Goal: Task Accomplishment & Management: Complete application form

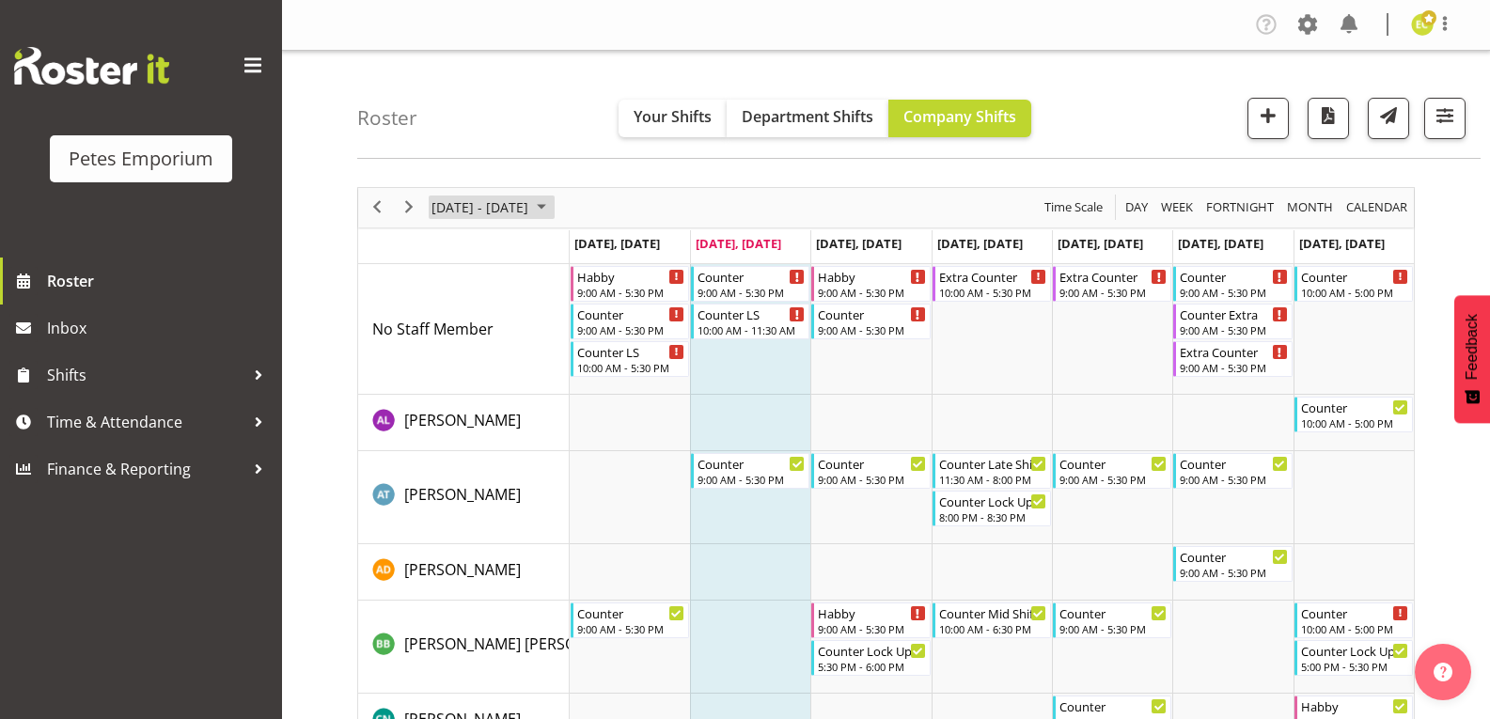
click at [553, 199] on span "August 2025" at bounding box center [541, 207] width 23 height 23
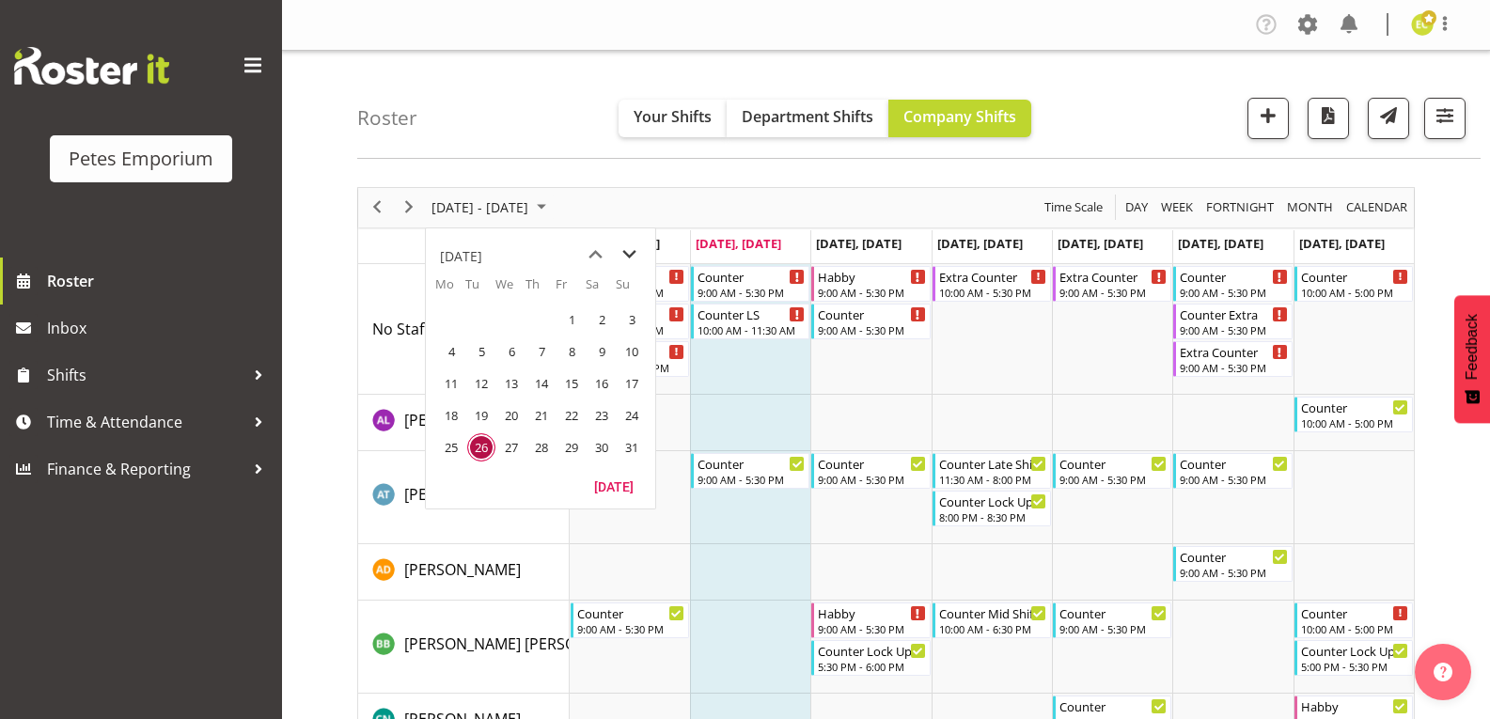
click at [630, 253] on span "next month" at bounding box center [629, 255] width 33 height 34
click at [512, 380] on span "17" at bounding box center [511, 383] width 28 height 28
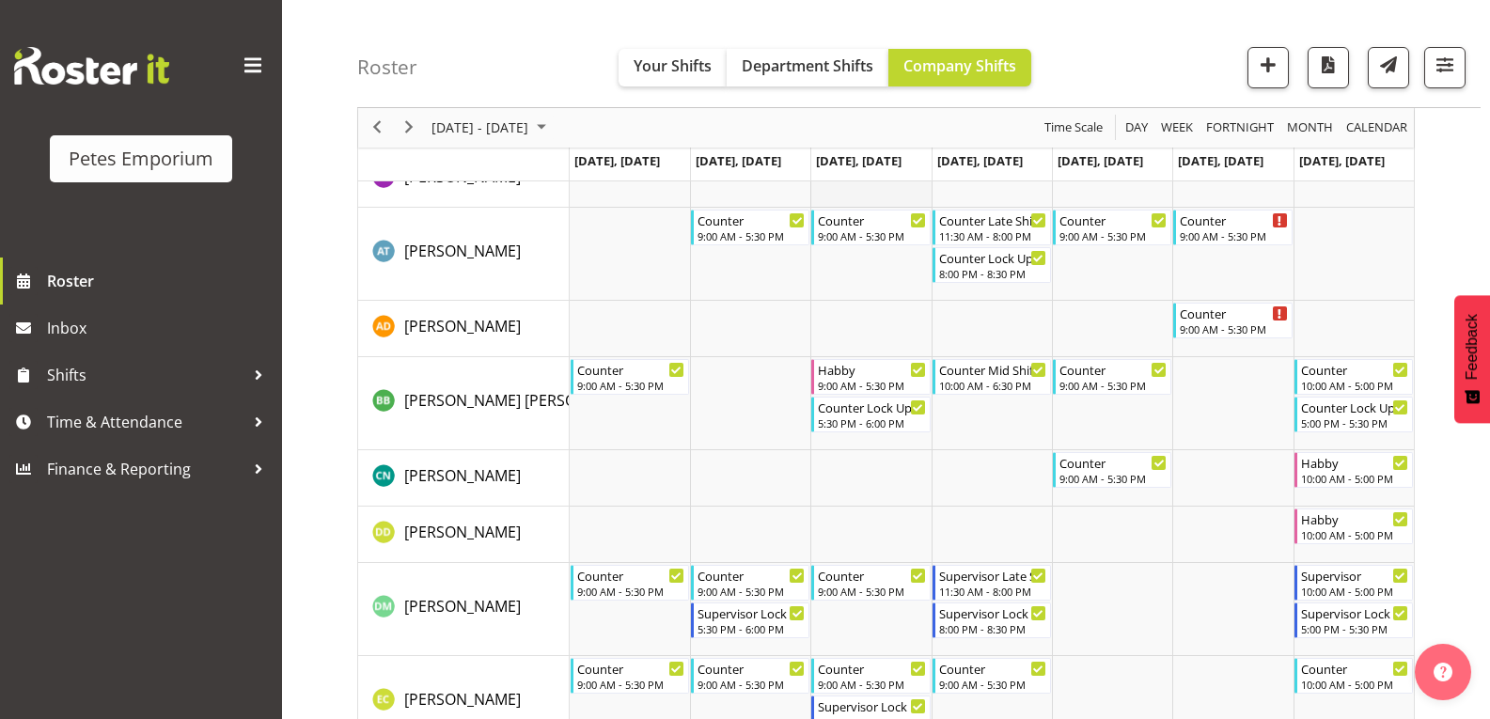
scroll to position [282, 0]
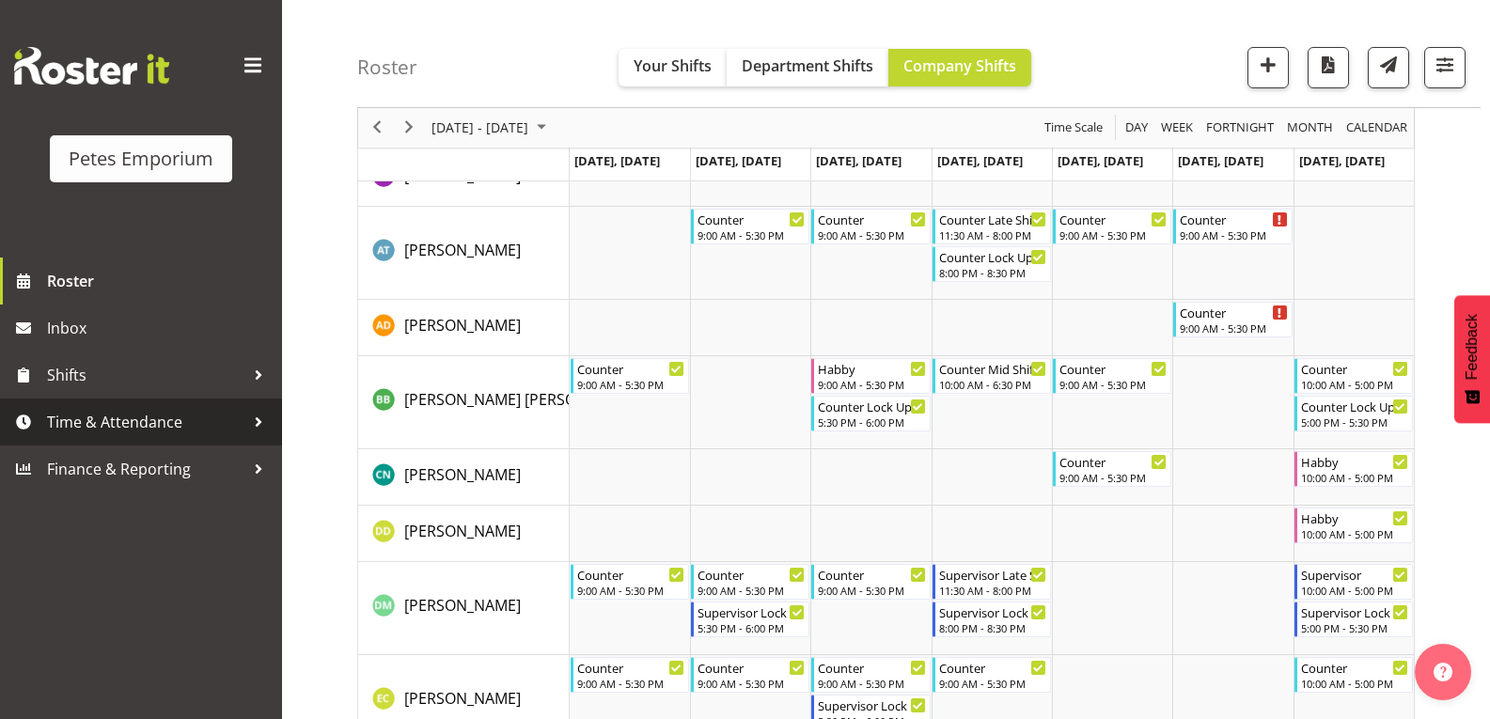
click at [235, 408] on span "Time & Attendance" at bounding box center [145, 422] width 197 height 28
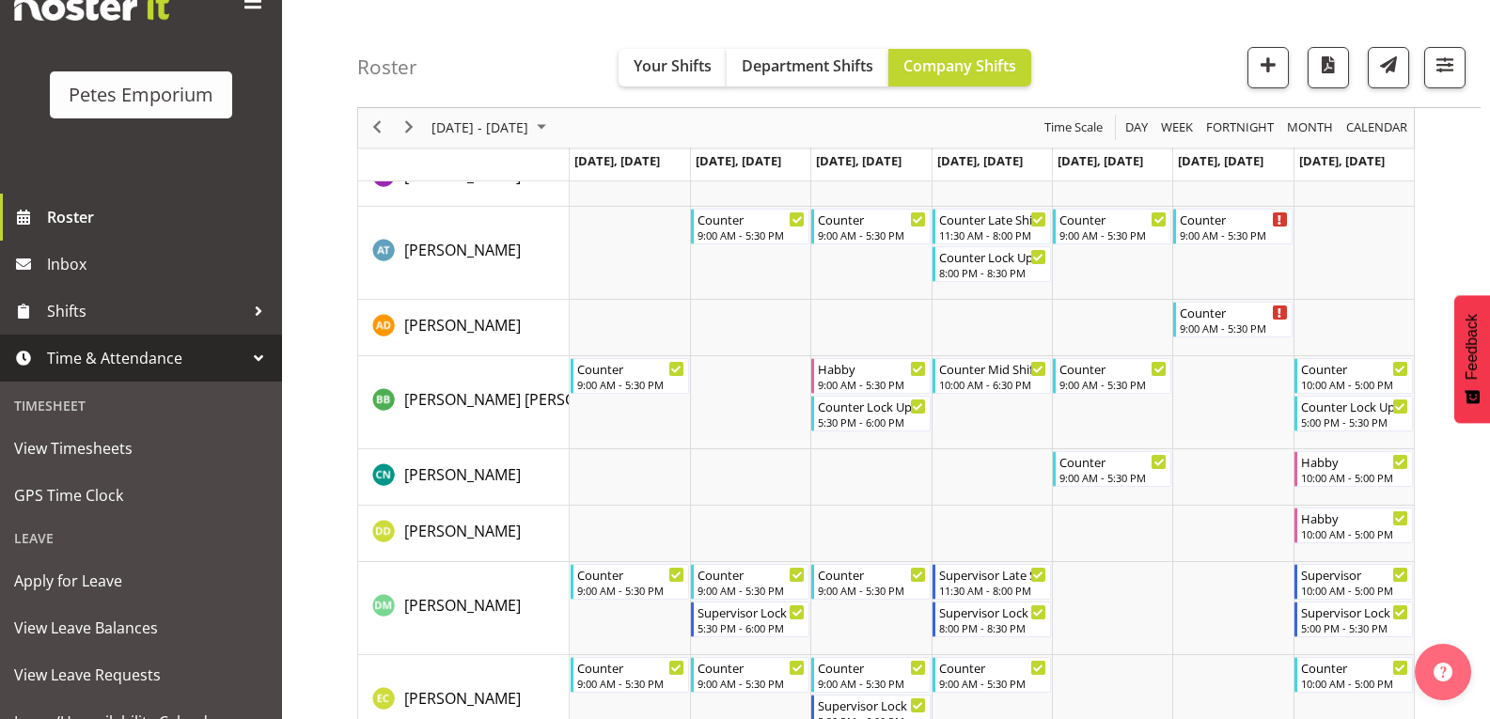
scroll to position [142, 0]
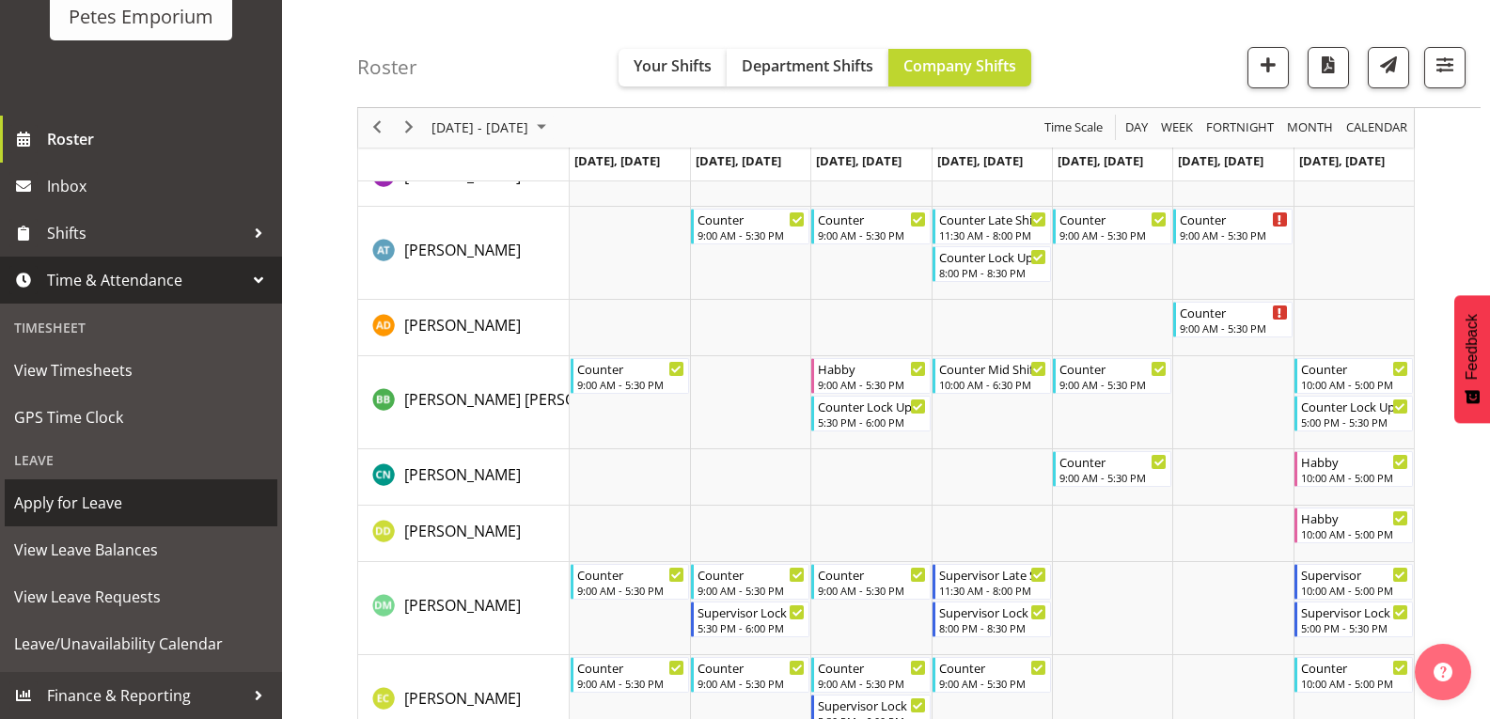
click at [89, 484] on link "Apply for Leave" at bounding box center [141, 502] width 273 height 47
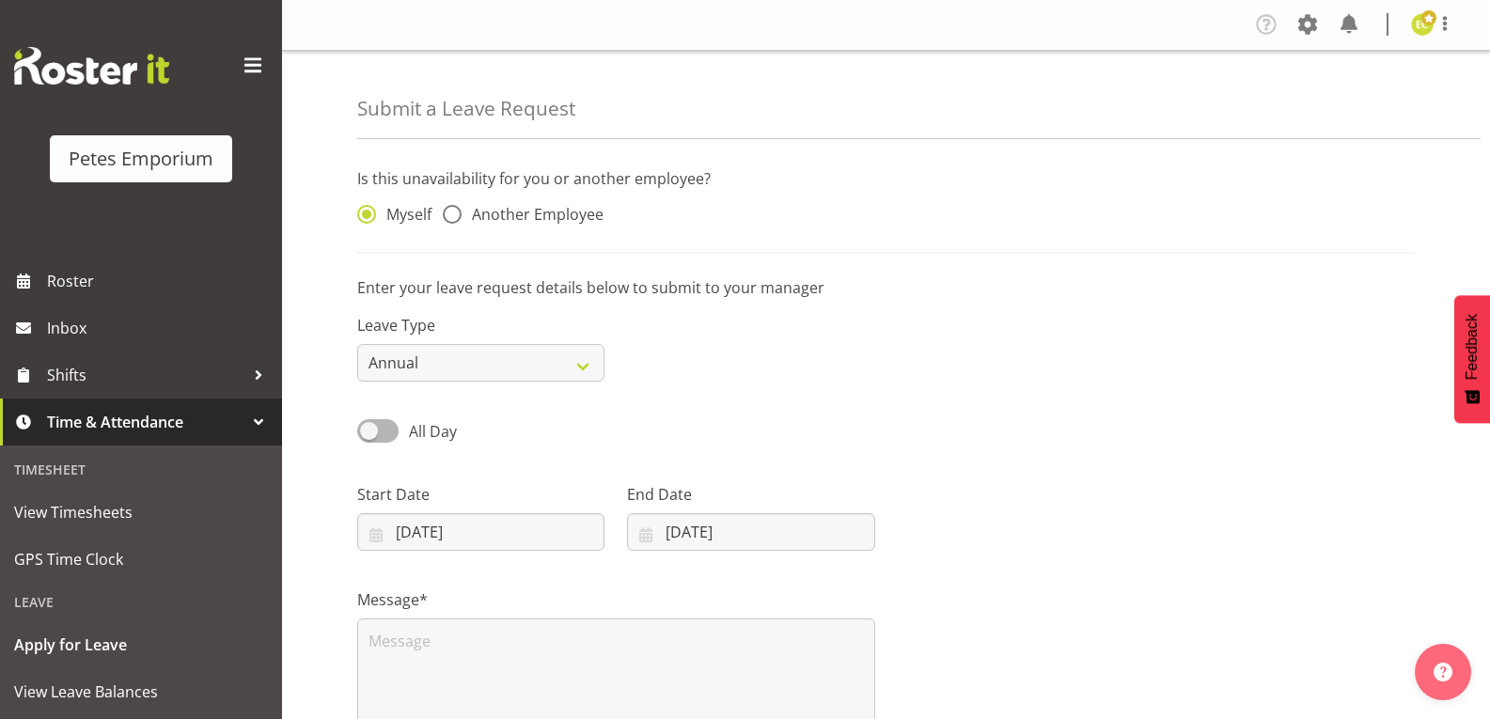
scroll to position [94, 0]
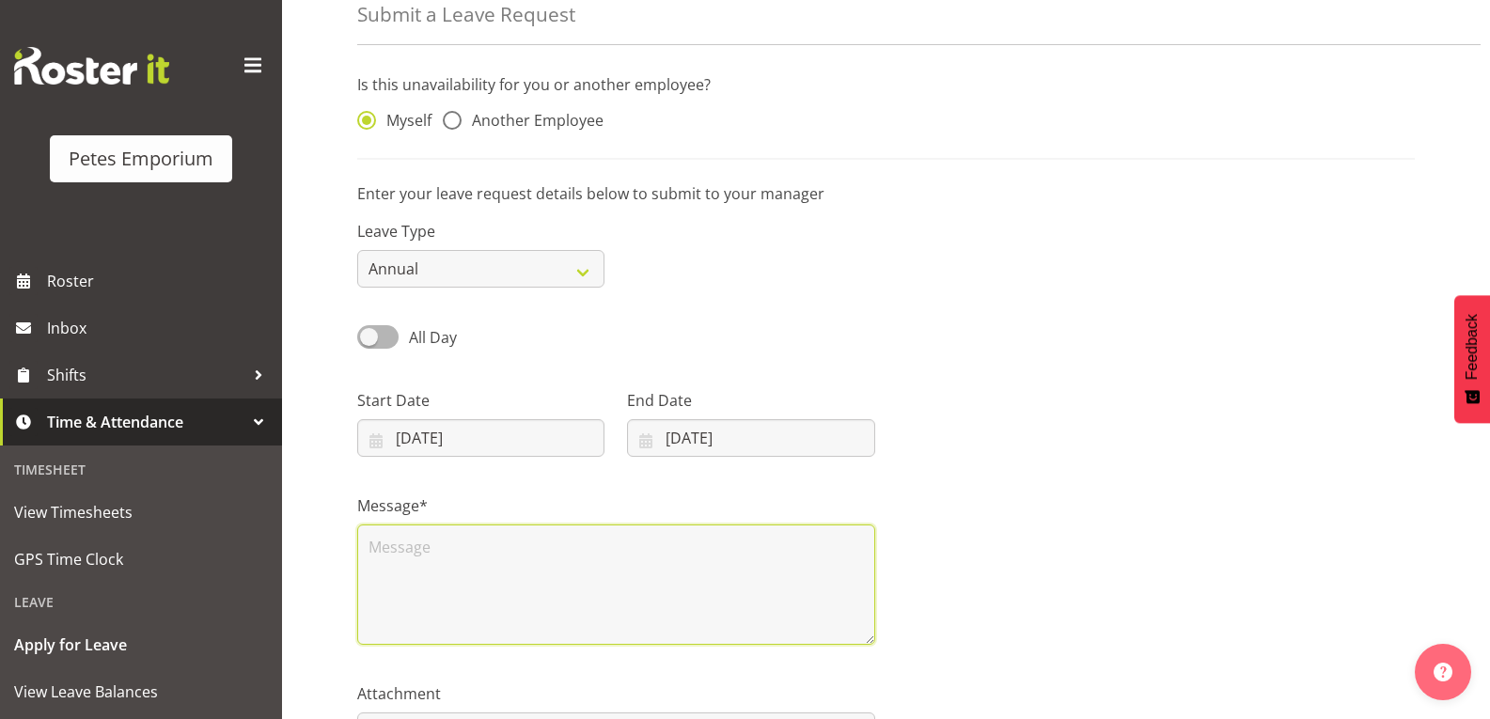
click at [603, 556] on textarea at bounding box center [616, 585] width 518 height 120
type textarea "i"
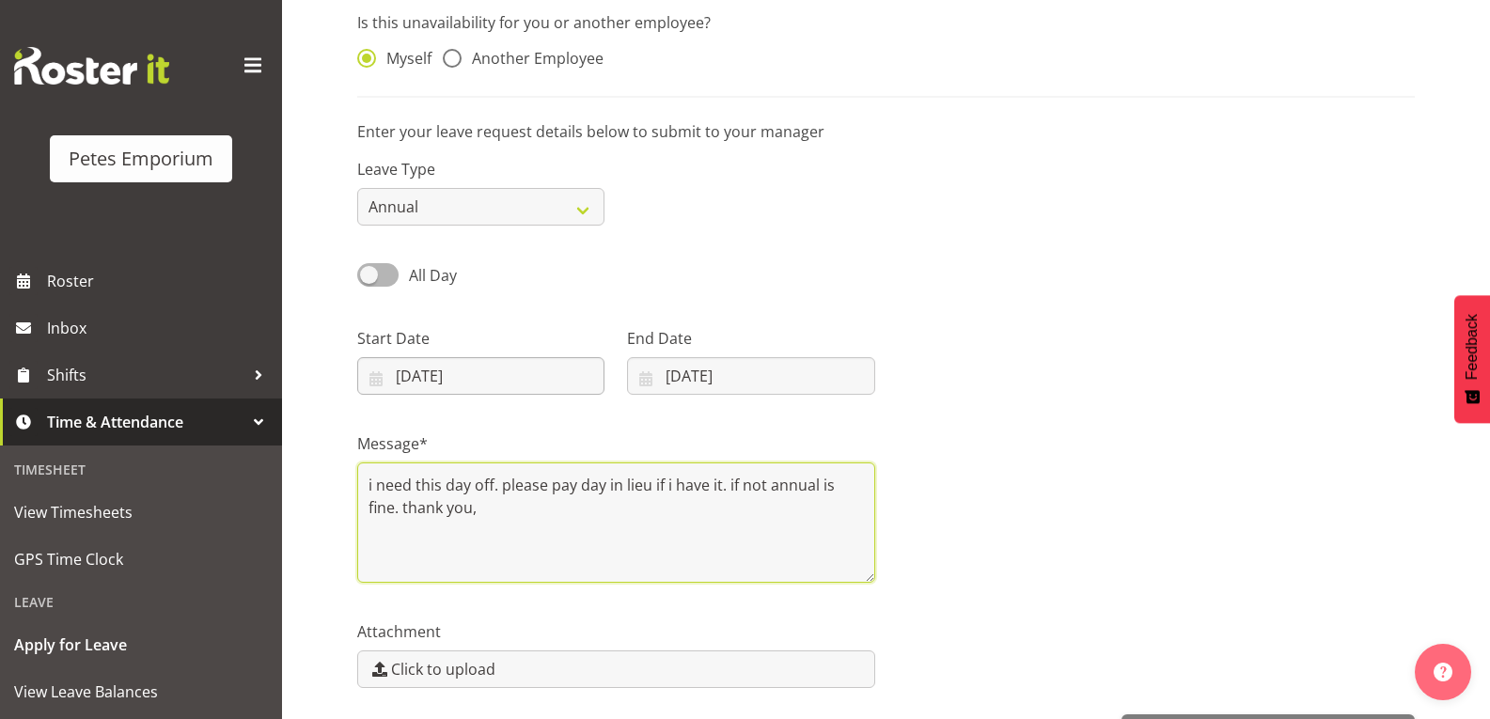
scroll to position [221, 0]
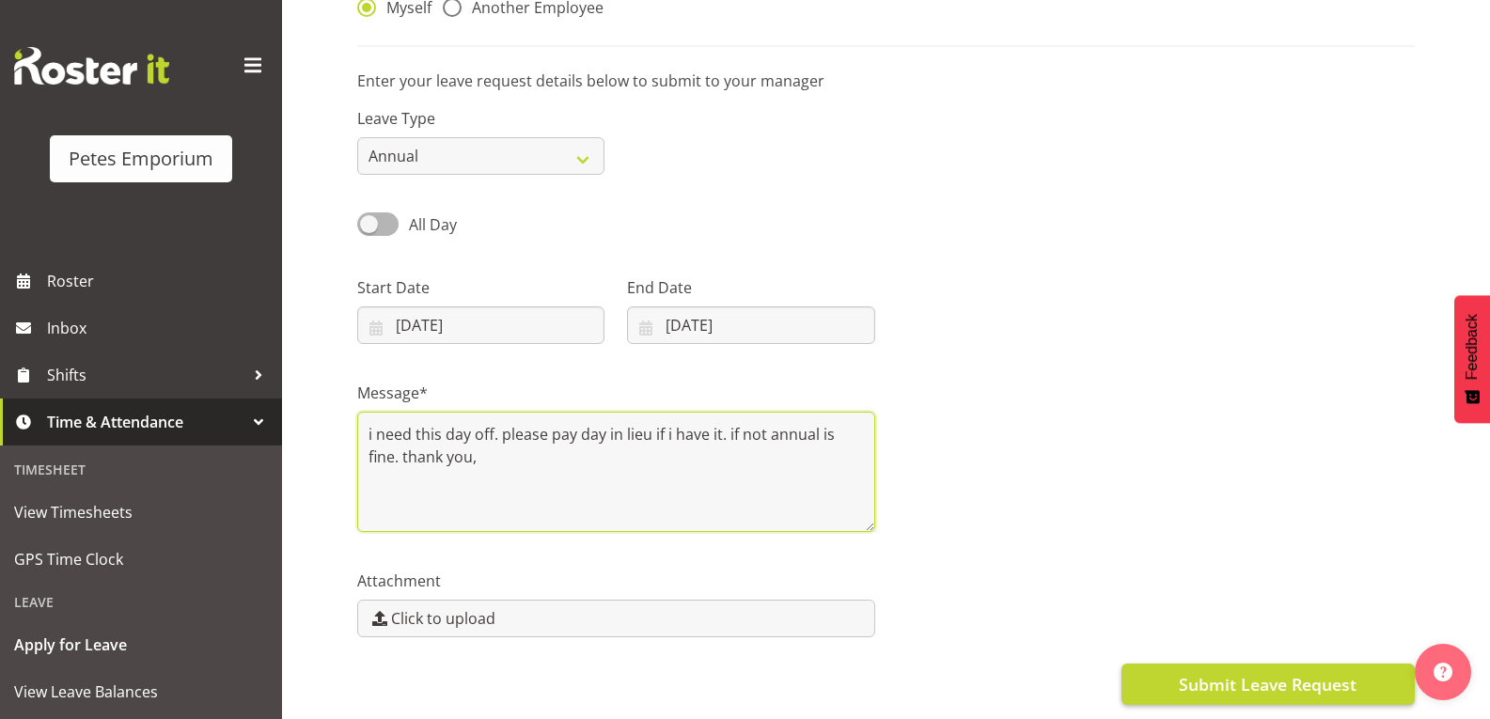
type textarea "i need this day off. please pay day in lieu if i have it. if not annual is fine…"
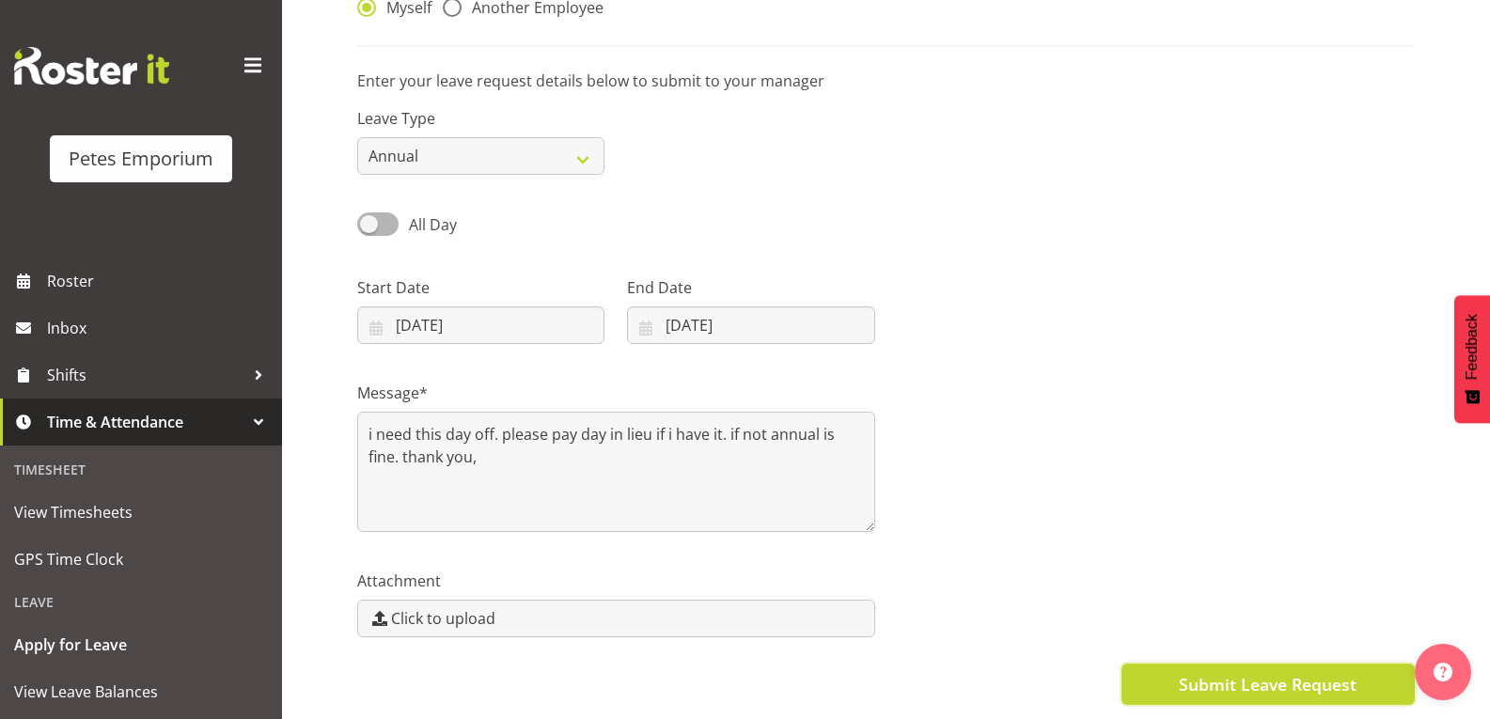
click at [1187, 672] on span "Submit Leave Request" at bounding box center [1268, 684] width 178 height 24
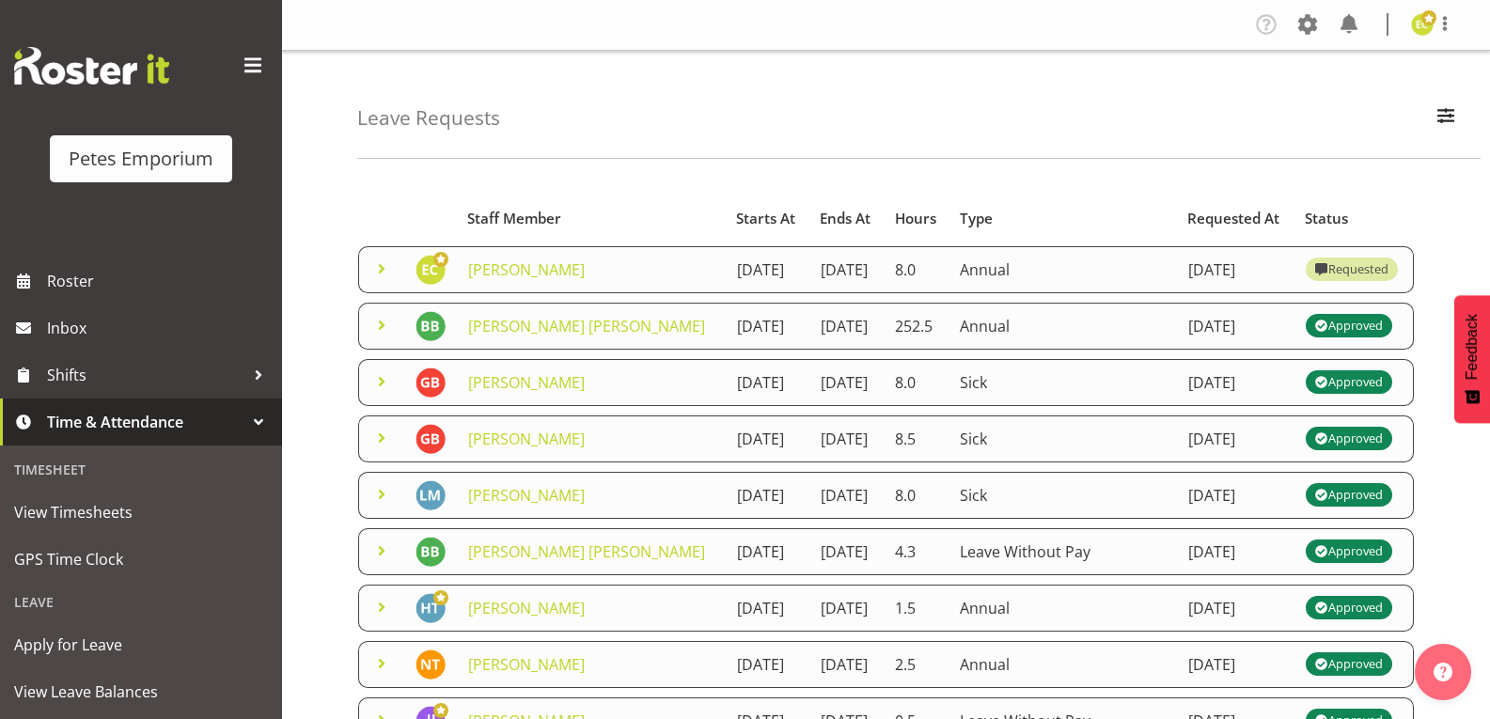
click at [381, 280] on span at bounding box center [381, 269] width 23 height 23
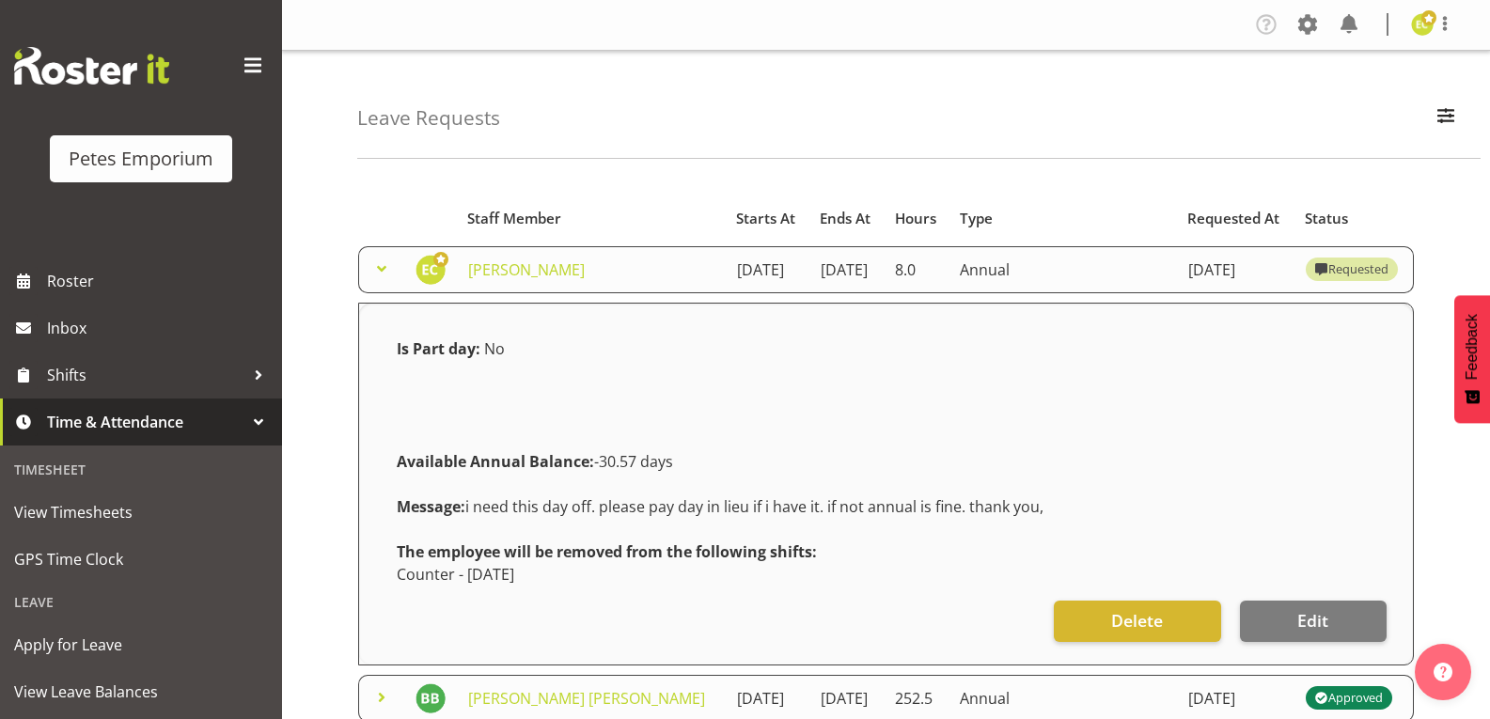
click at [382, 279] on span at bounding box center [381, 269] width 23 height 23
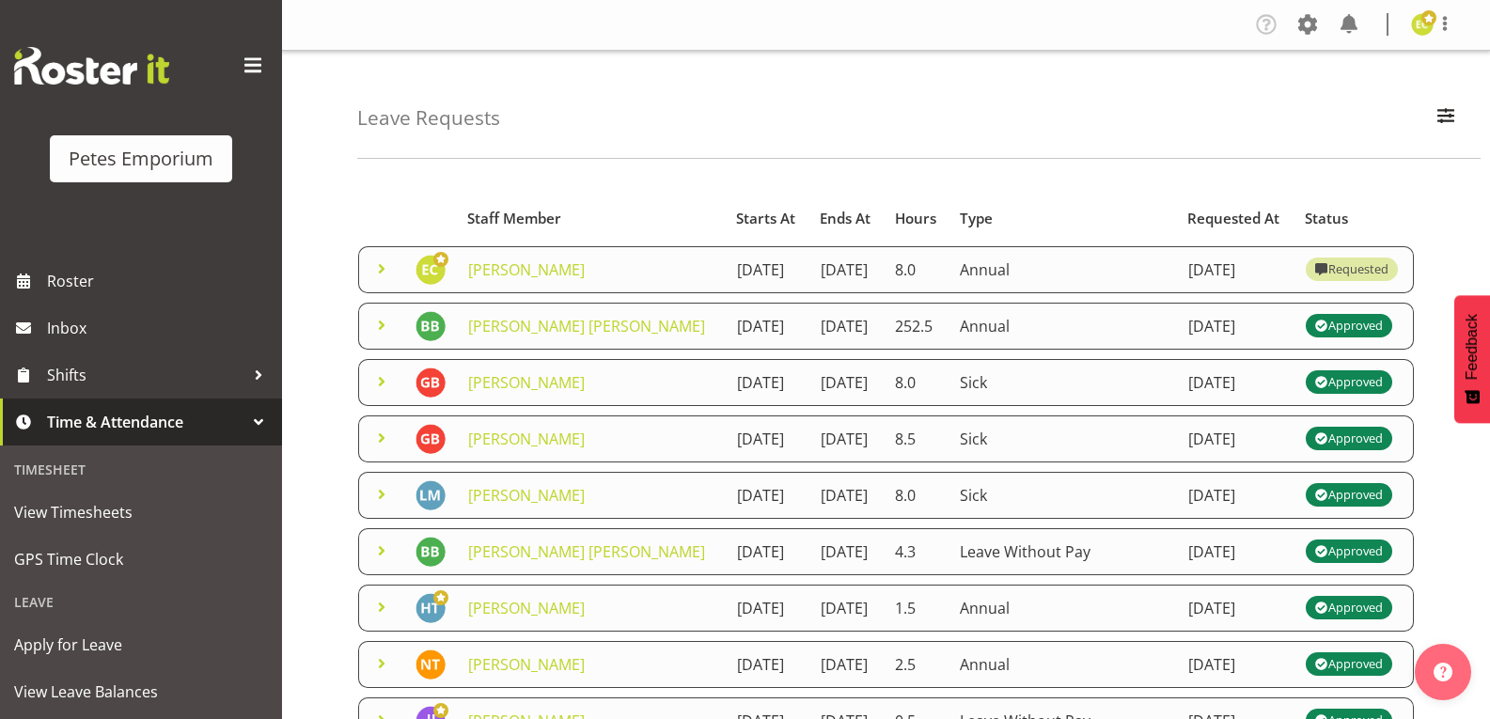
click at [381, 274] on span at bounding box center [381, 269] width 23 height 23
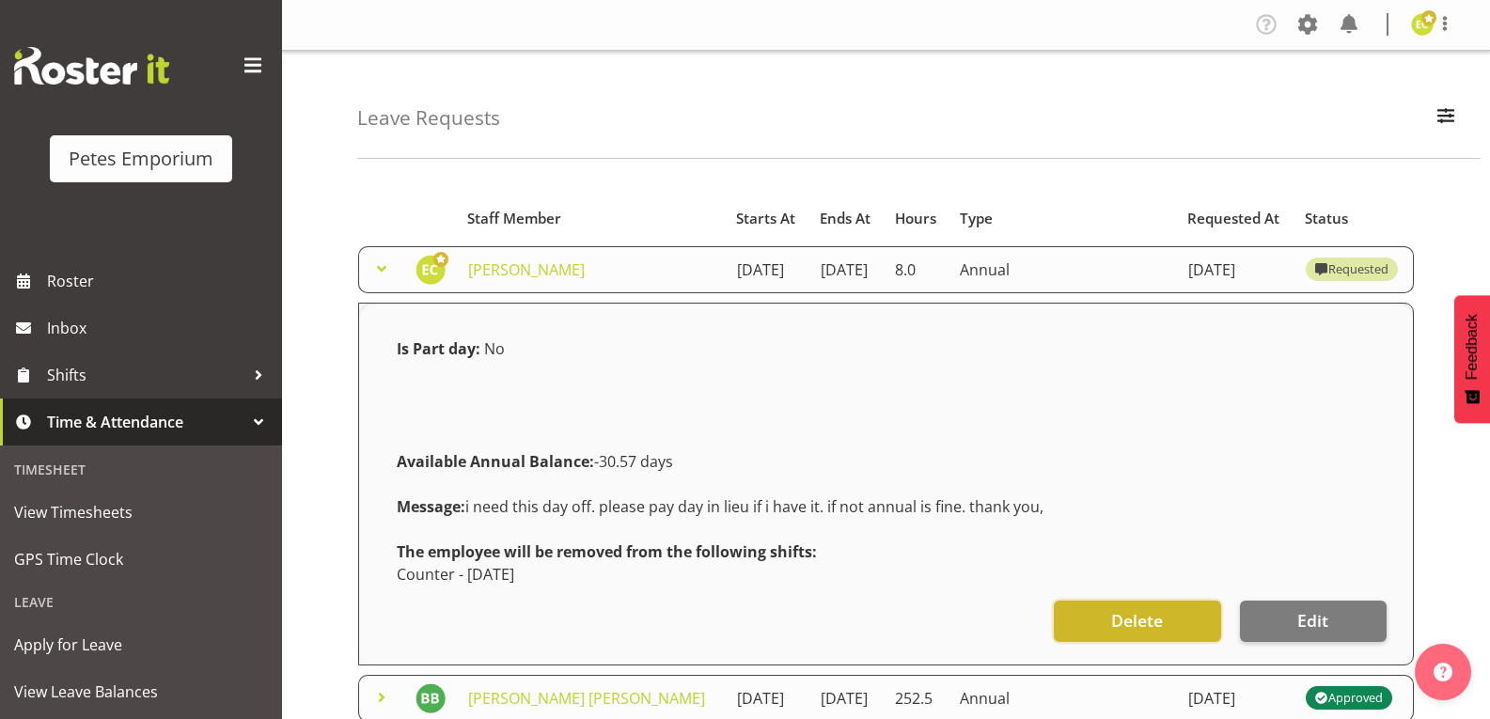
click at [1064, 642] on button "Delete" at bounding box center [1137, 621] width 167 height 41
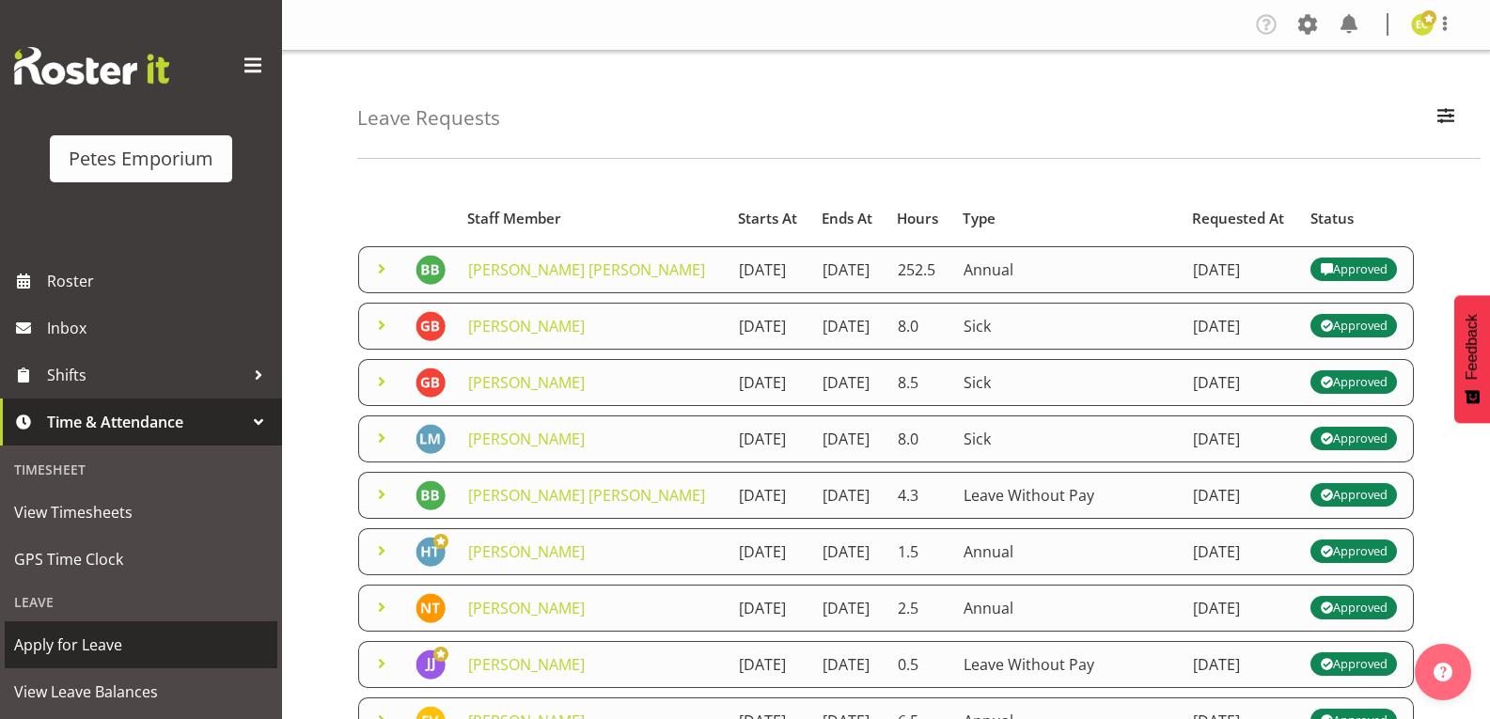
click at [117, 633] on span "Apply for Leave" at bounding box center [141, 645] width 254 height 28
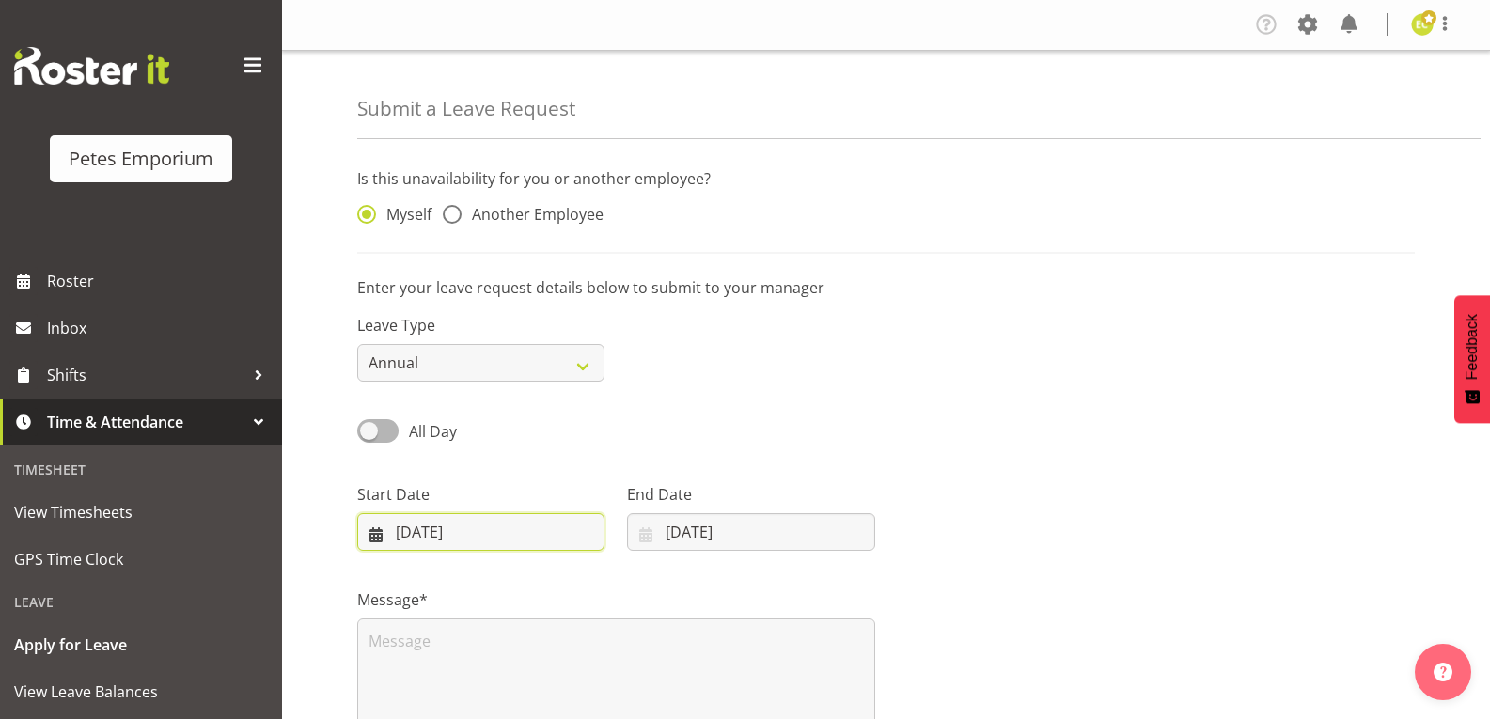
click at [518, 538] on input "[DATE]" at bounding box center [480, 532] width 247 height 38
click at [499, 580] on select "January February March April May June July August September October November De…" at bounding box center [473, 587] width 108 height 38
select select "8"
click at [419, 568] on select "January February March April May June July August September October November De…" at bounding box center [473, 587] width 108 height 38
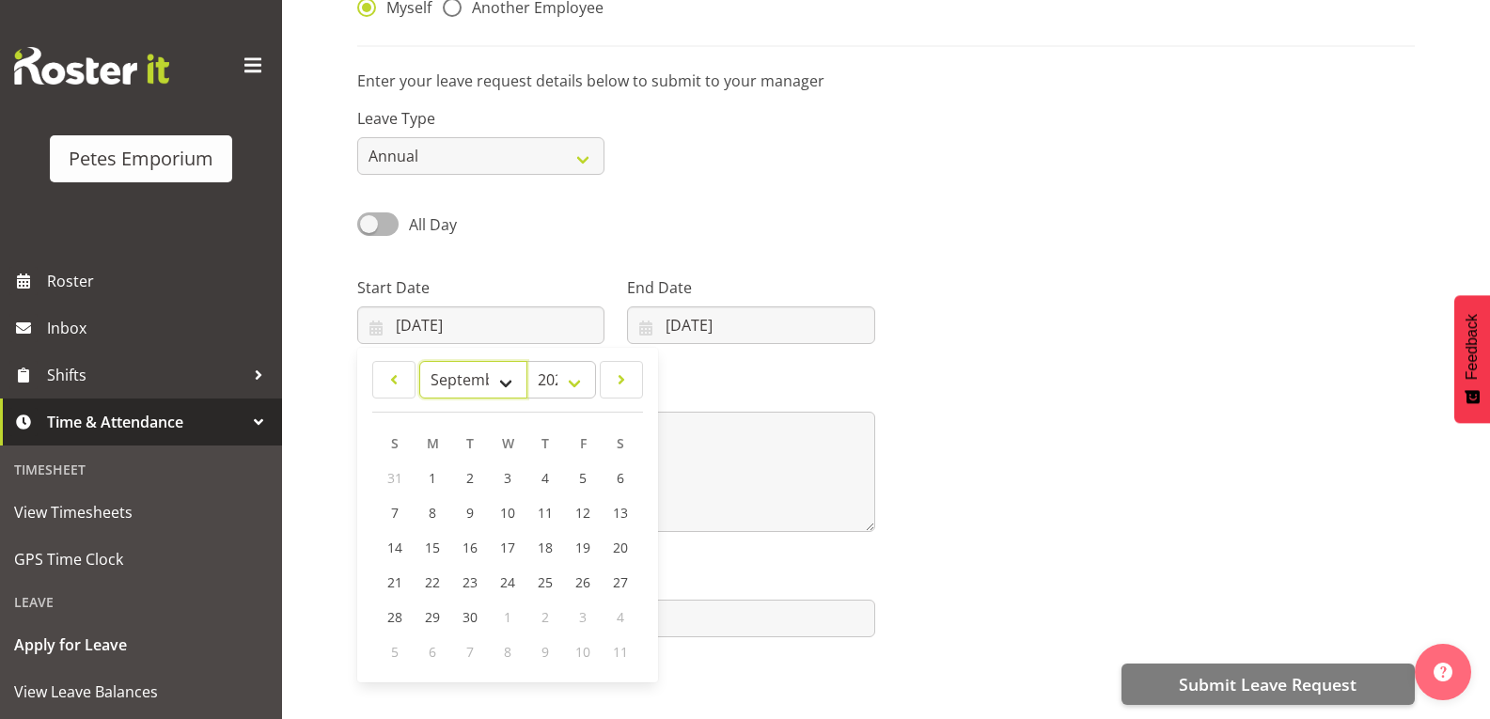
scroll to position [220, 0]
click at [509, 539] on span "17" at bounding box center [507, 548] width 15 height 18
type input "17/09/2025"
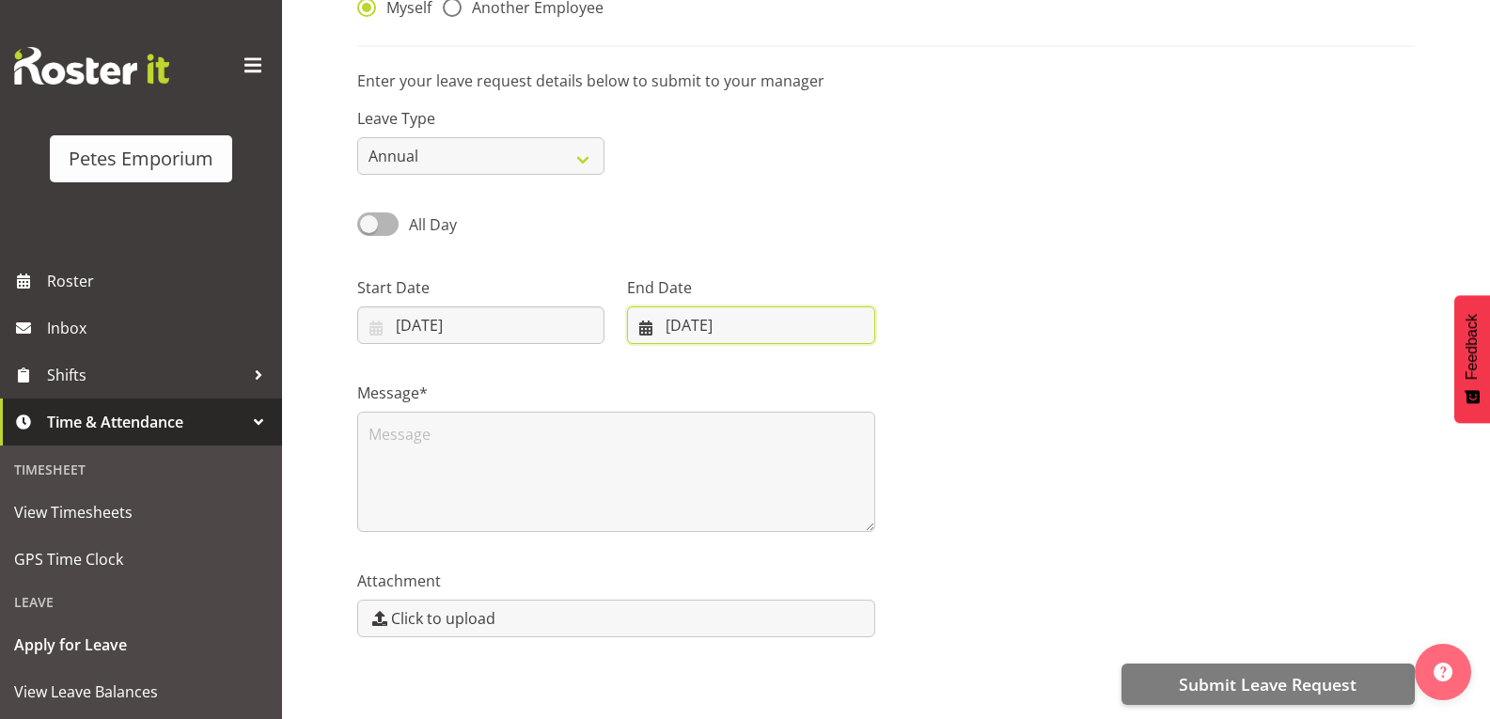
click at [648, 310] on input "26/08/2025" at bounding box center [750, 325] width 247 height 38
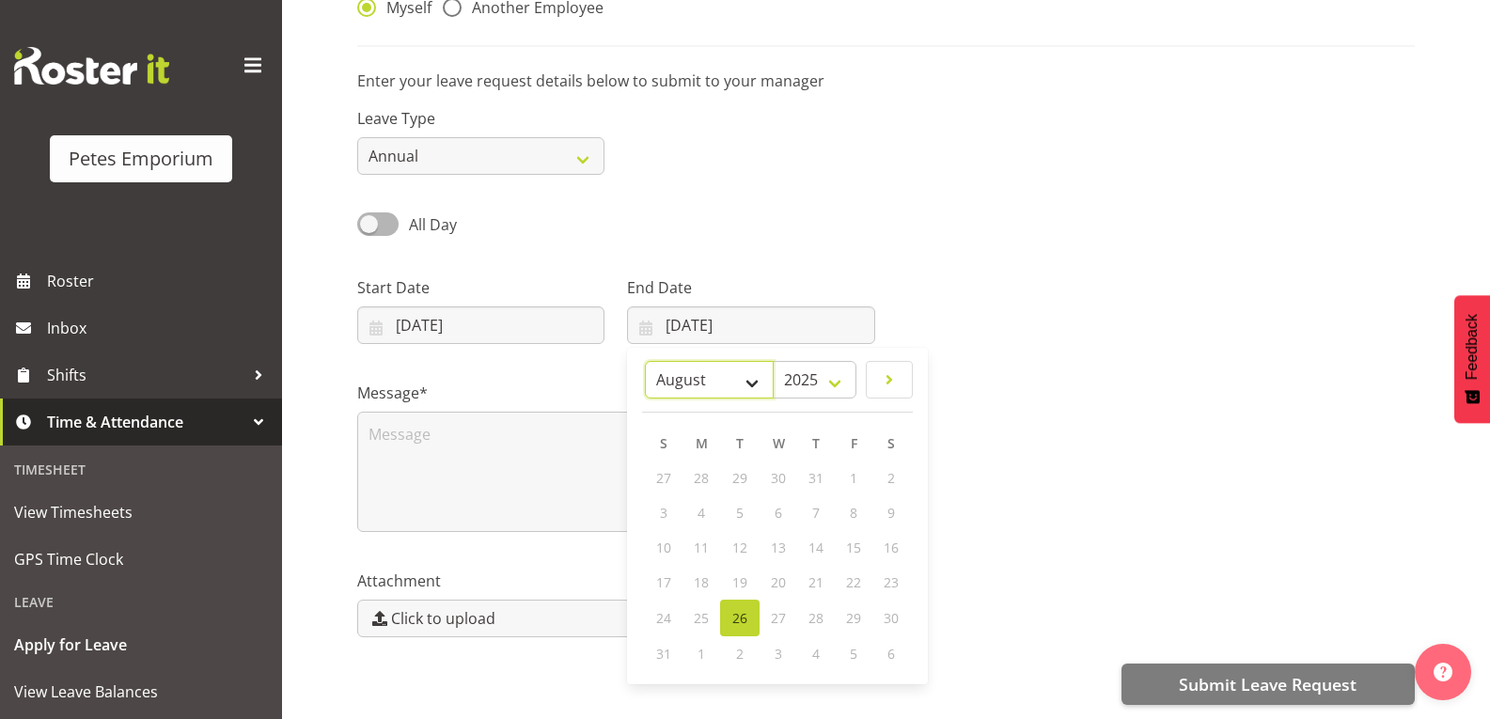
click at [753, 384] on select "January February March April May June July August September October November De…" at bounding box center [709, 380] width 129 height 38
select select "8"
click at [645, 361] on select "January February March April May June July August September October November De…" at bounding box center [709, 380] width 129 height 38
click at [778, 539] on span "17" at bounding box center [777, 548] width 15 height 18
type input "17/09/2025"
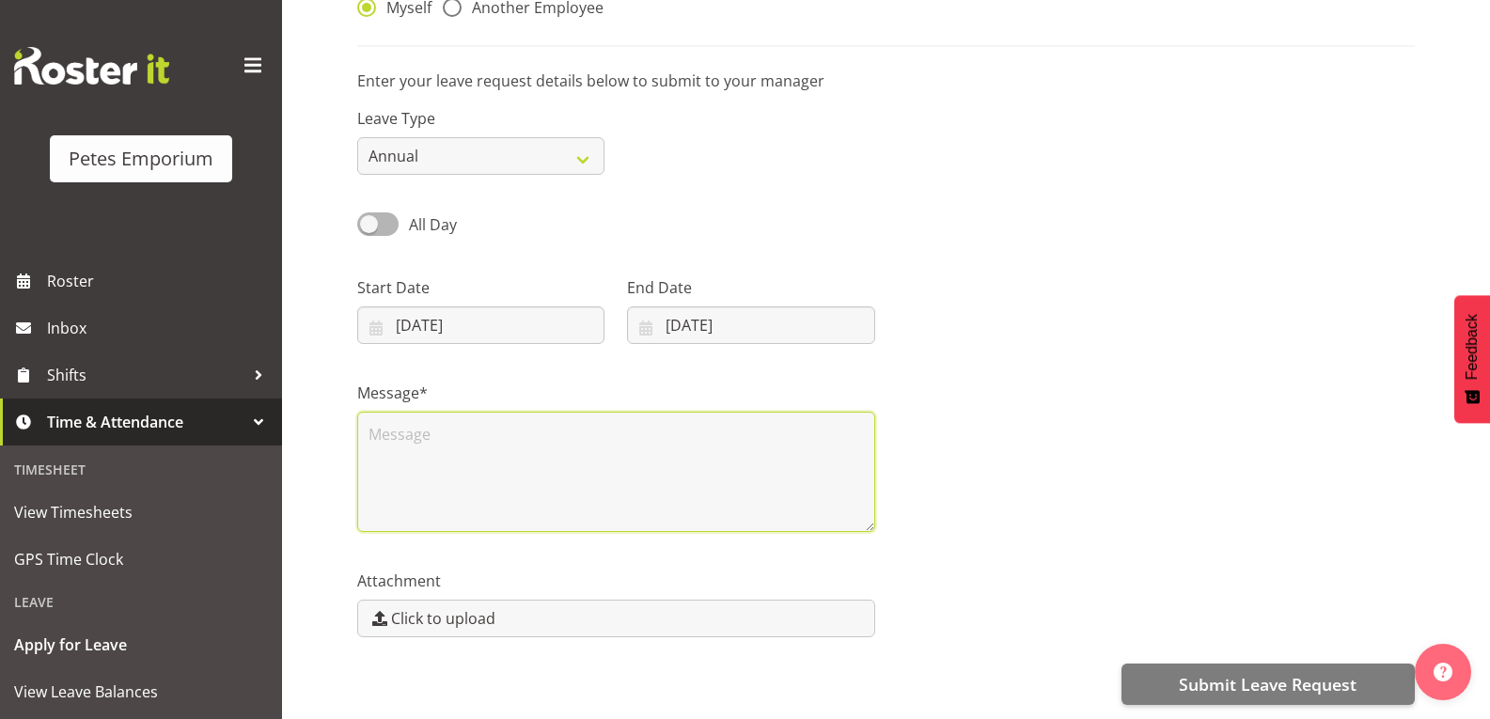
click at [613, 461] on textarea at bounding box center [616, 472] width 518 height 120
type textarea "hi, i need this day off. if i have a day in lieu can i please use that. otherwi…"
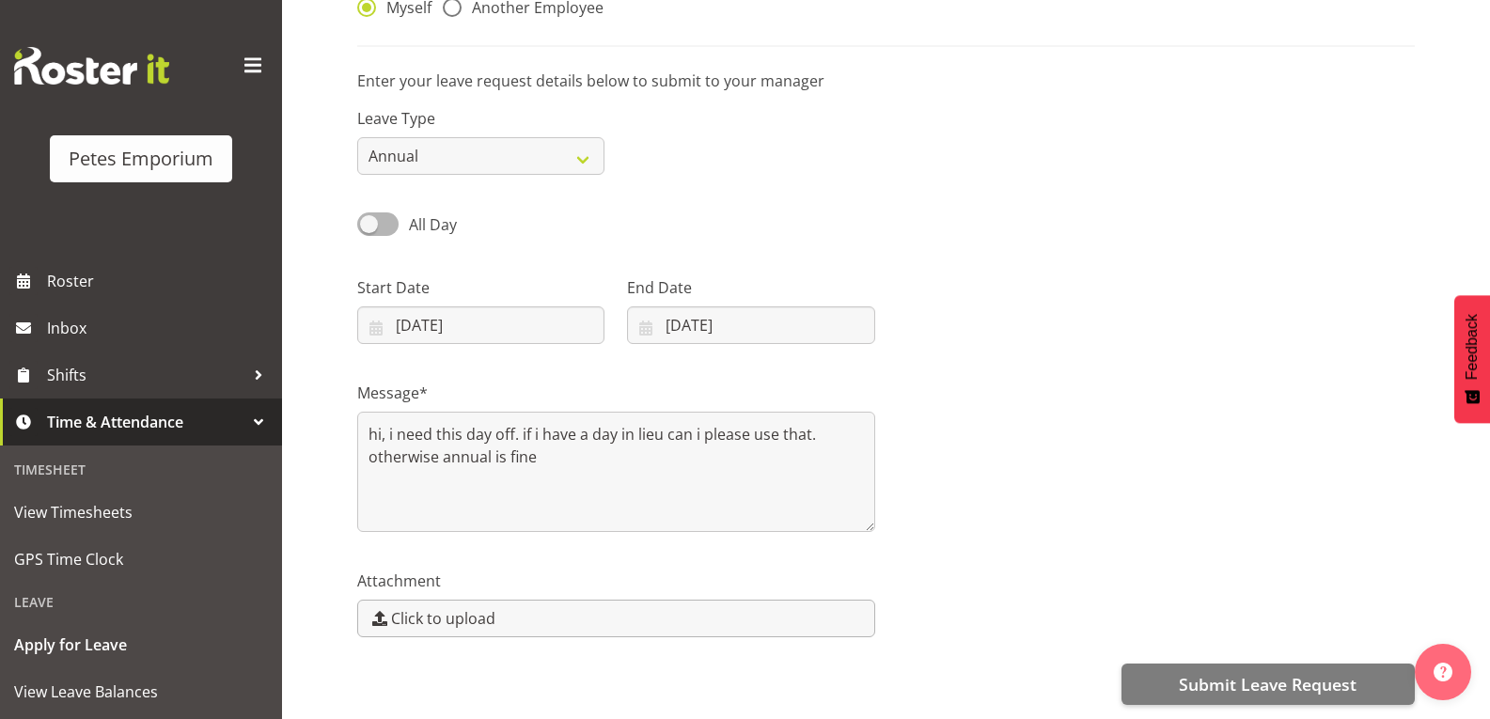
click at [530, 608] on label "Click to upload" at bounding box center [616, 619] width 518 height 38
click at [530, 608] on input "Click to upload" at bounding box center [616, 619] width 516 height 36
click at [1362, 664] on button "Submit Leave Request" at bounding box center [1267, 684] width 293 height 41
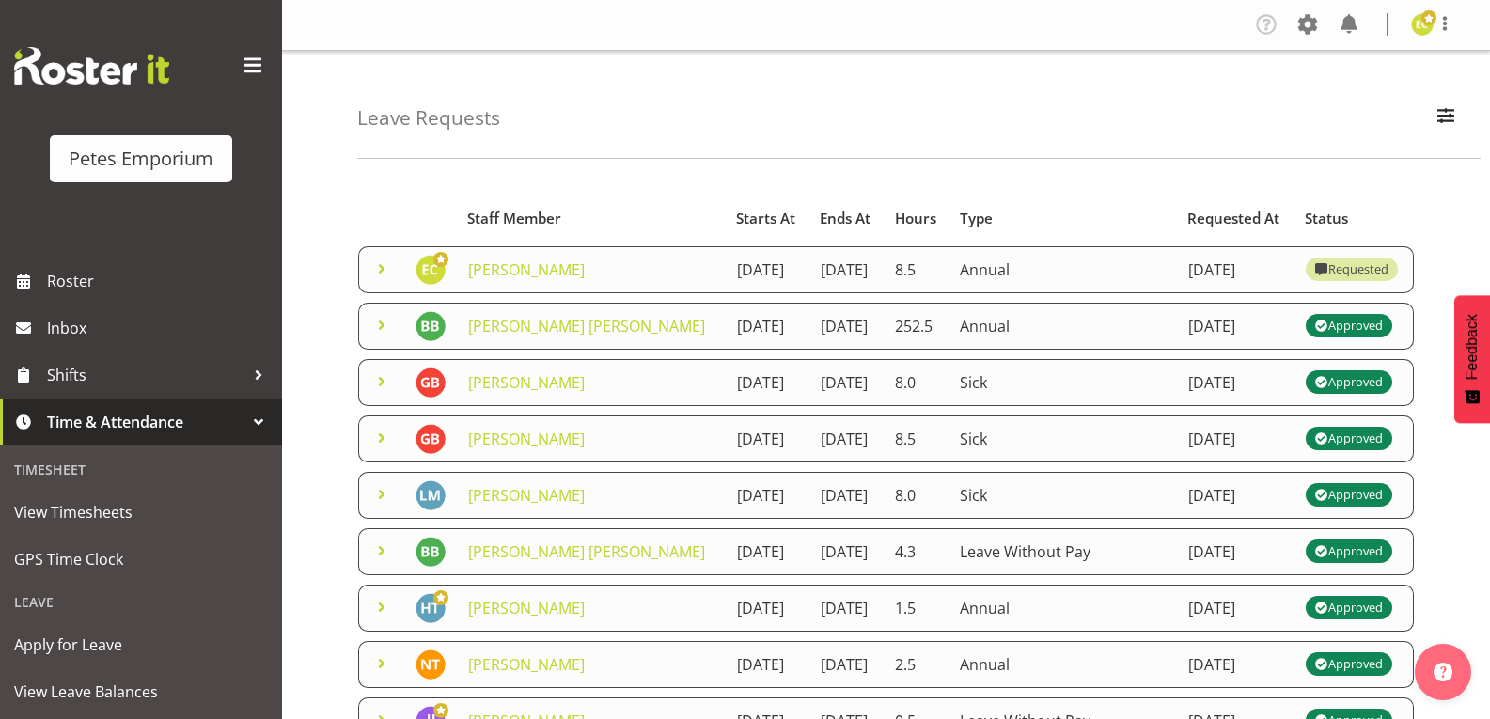
click at [383, 337] on span at bounding box center [381, 325] width 23 height 23
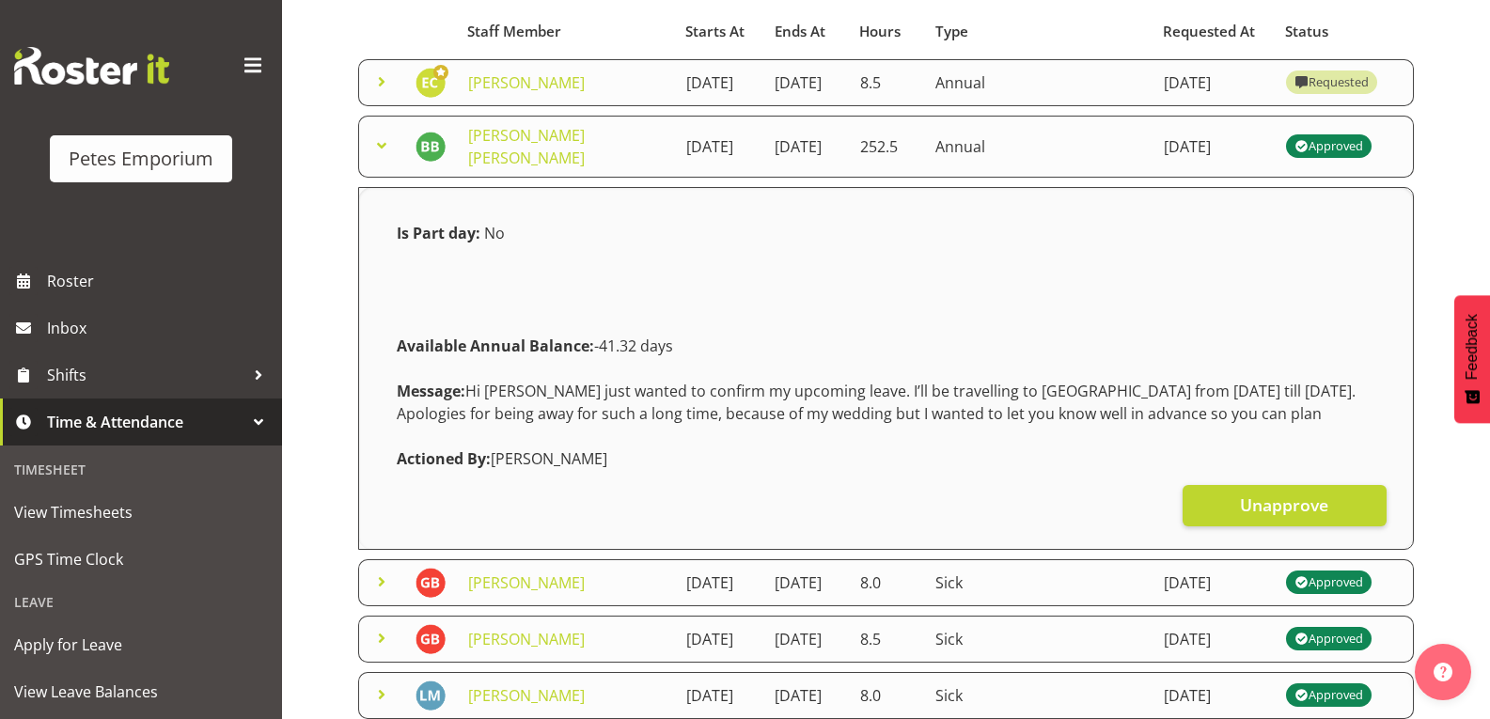
scroll to position [188, 0]
click at [382, 156] on span at bounding box center [381, 144] width 23 height 23
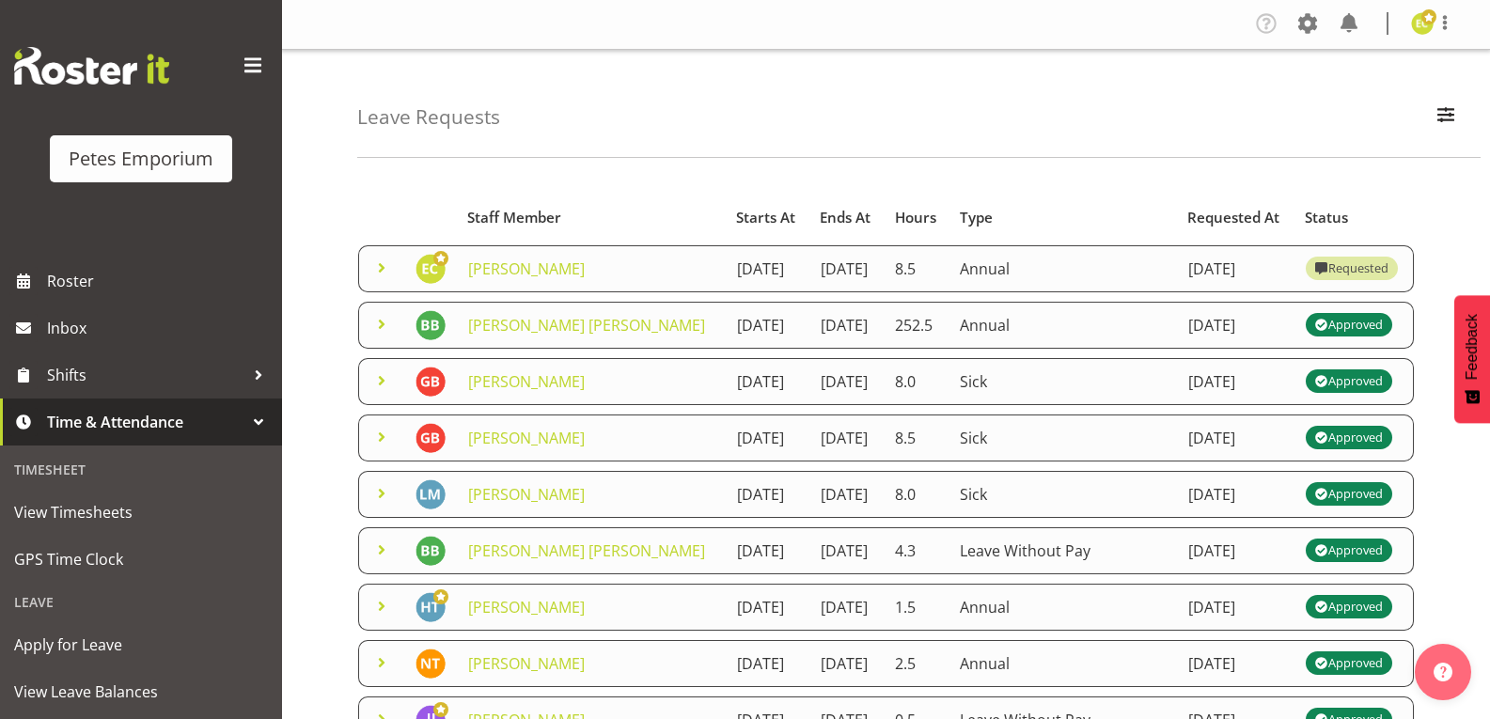
scroll to position [0, 0]
click at [386, 279] on span at bounding box center [381, 269] width 23 height 23
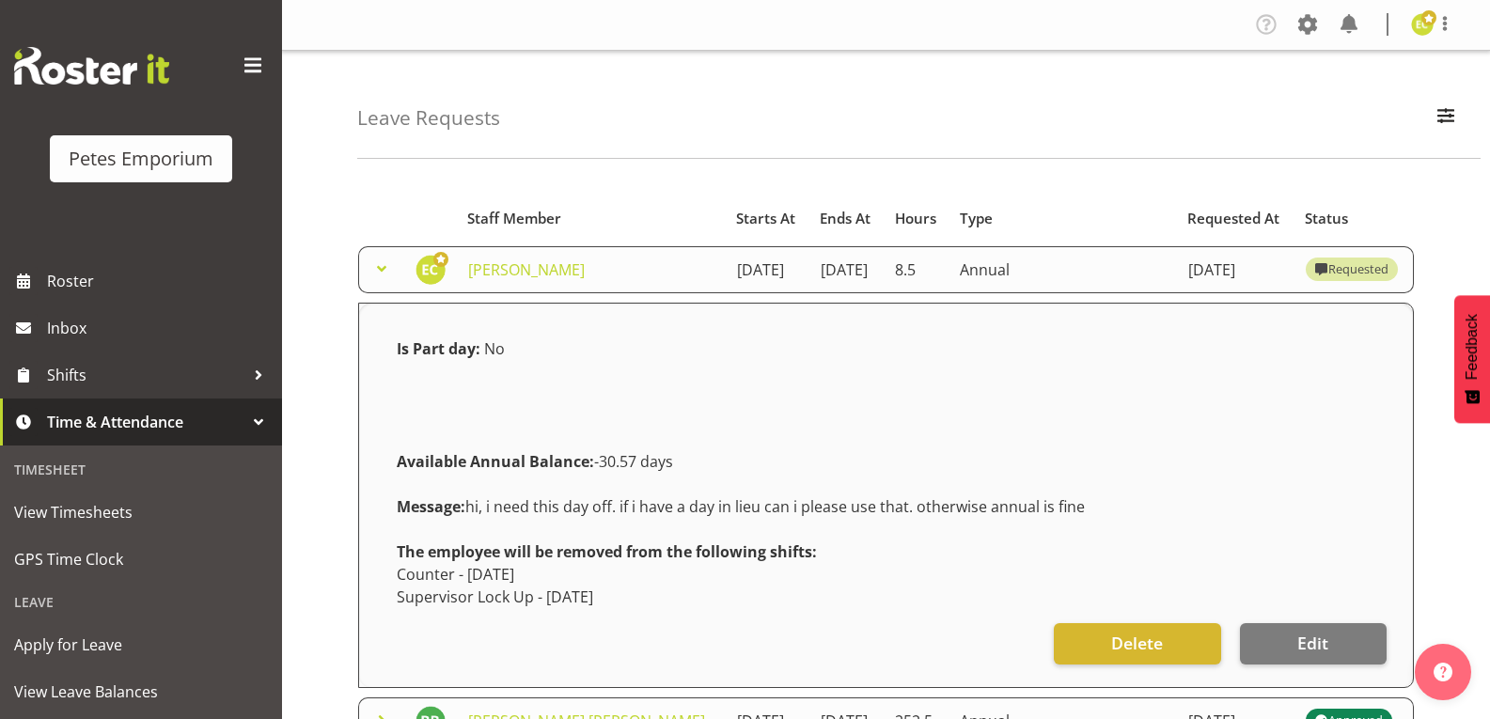
click at [379, 273] on span at bounding box center [381, 269] width 23 height 23
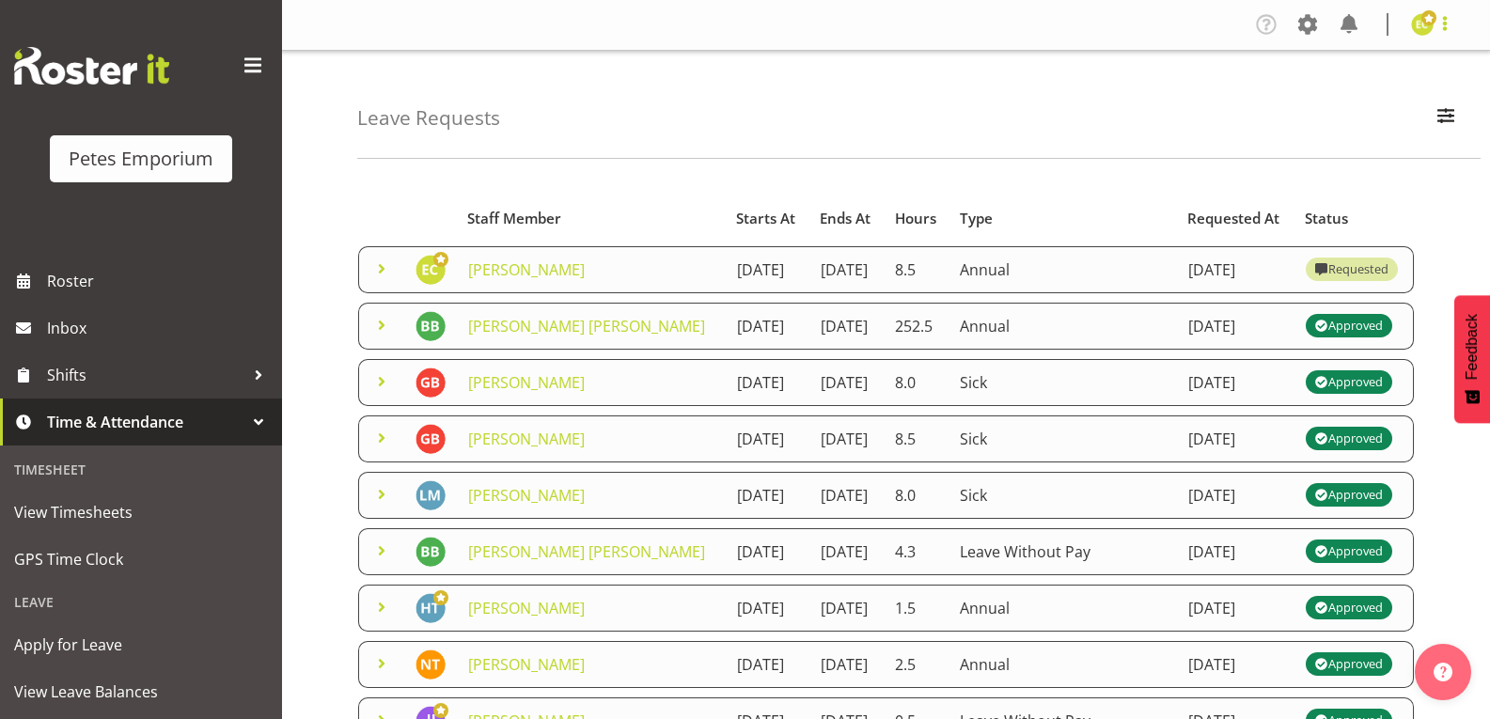
click at [1448, 19] on span at bounding box center [1444, 23] width 23 height 23
click at [1338, 99] on link "Log Out" at bounding box center [1366, 99] width 180 height 34
